Goal: Feedback & Contribution: Leave review/rating

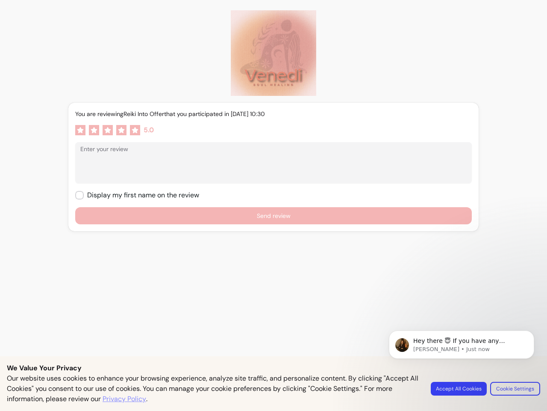
click at [274, 205] on form "You are reviewing Reiki Into Offer that you participated in [DATE] 10:30 5.0 En…" at bounding box center [273, 166] width 397 height 115
click at [80, 130] on icon at bounding box center [80, 130] width 6 height 6
click at [93, 130] on icon at bounding box center [94, 130] width 6 height 6
click at [107, 130] on icon at bounding box center [108, 130] width 6 height 6
click at [121, 130] on icon at bounding box center [121, 130] width 6 height 6
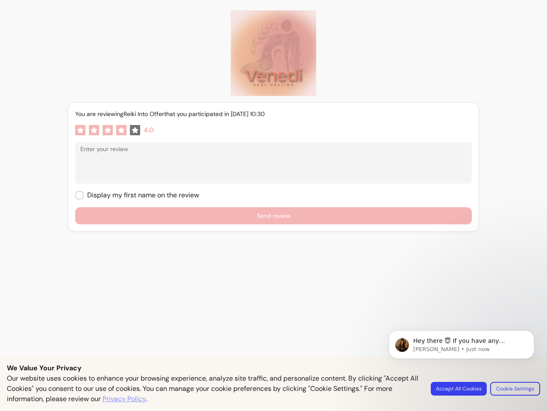
click at [134, 130] on icon at bounding box center [135, 130] width 6 height 6
click at [270, 167] on textarea "Enter your review" at bounding box center [273, 167] width 387 height 26
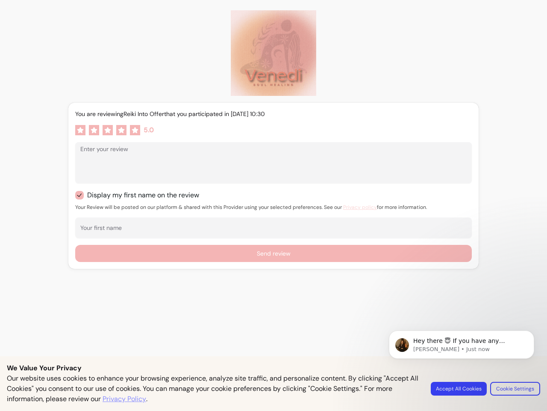
click at [270, 216] on div "You are reviewing Reiki Into Offer that you participated in [DATE] 10:30 5.0 En…" at bounding box center [273, 173] width 397 height 128
click at [462, 344] on span "Hey there 😇 If you have any question about what you can do with Fluum, I'm here…" at bounding box center [462, 349] width 97 height 24
